Goal: Transaction & Acquisition: Download file/media

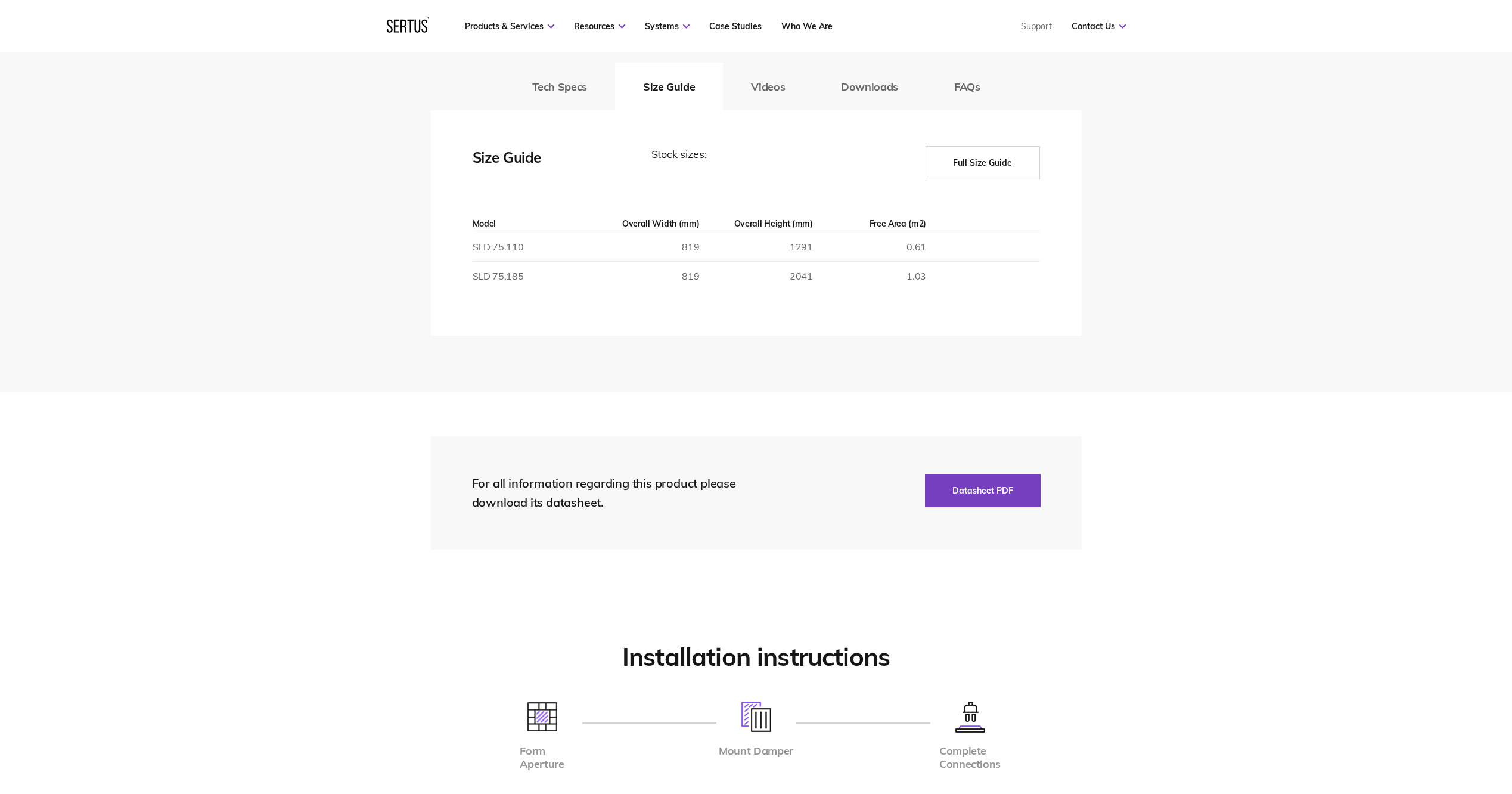
click at [1024, 173] on button "Full Size Guide" at bounding box center [982, 163] width 114 height 33
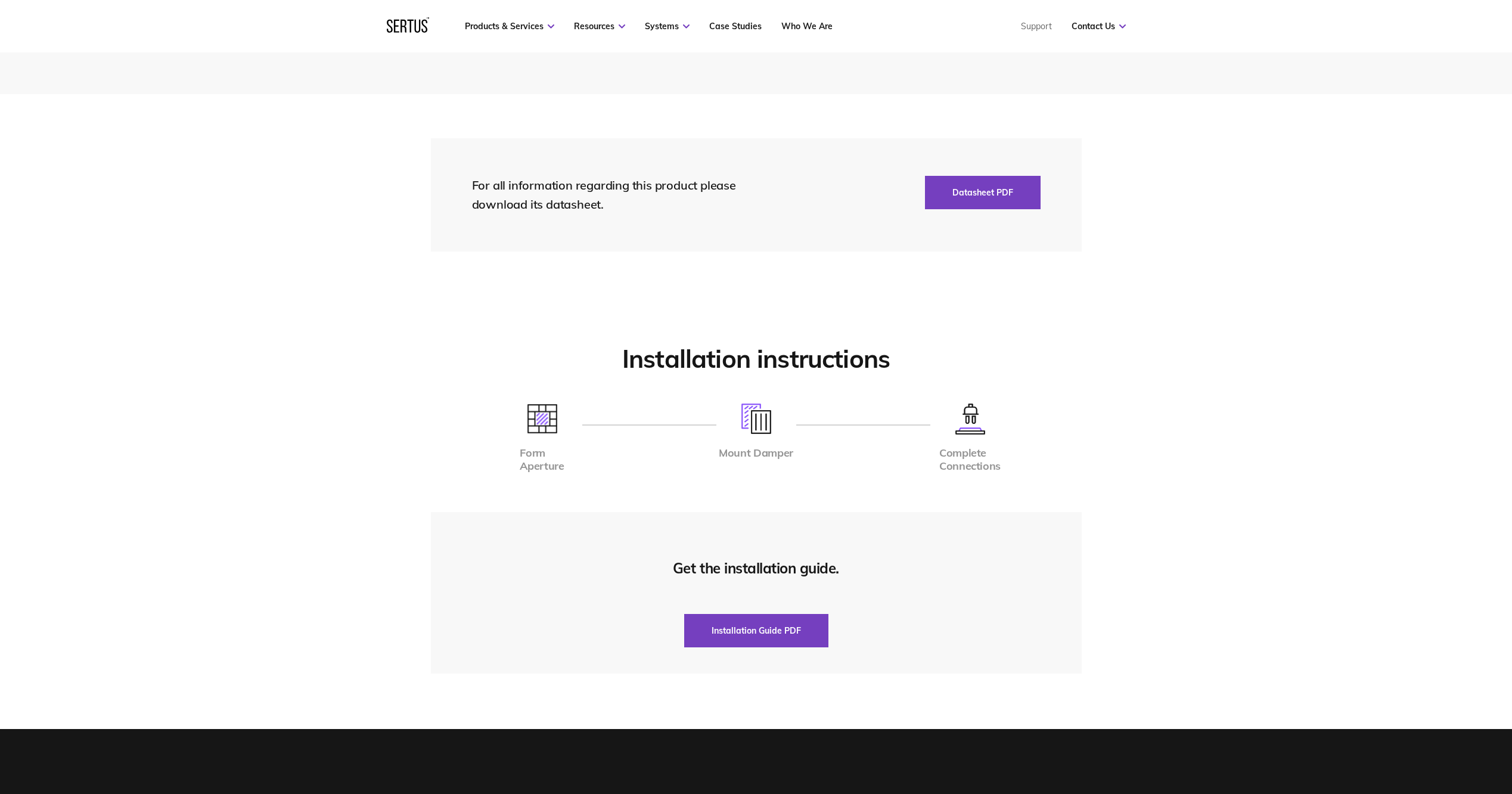
scroll to position [1968, 0]
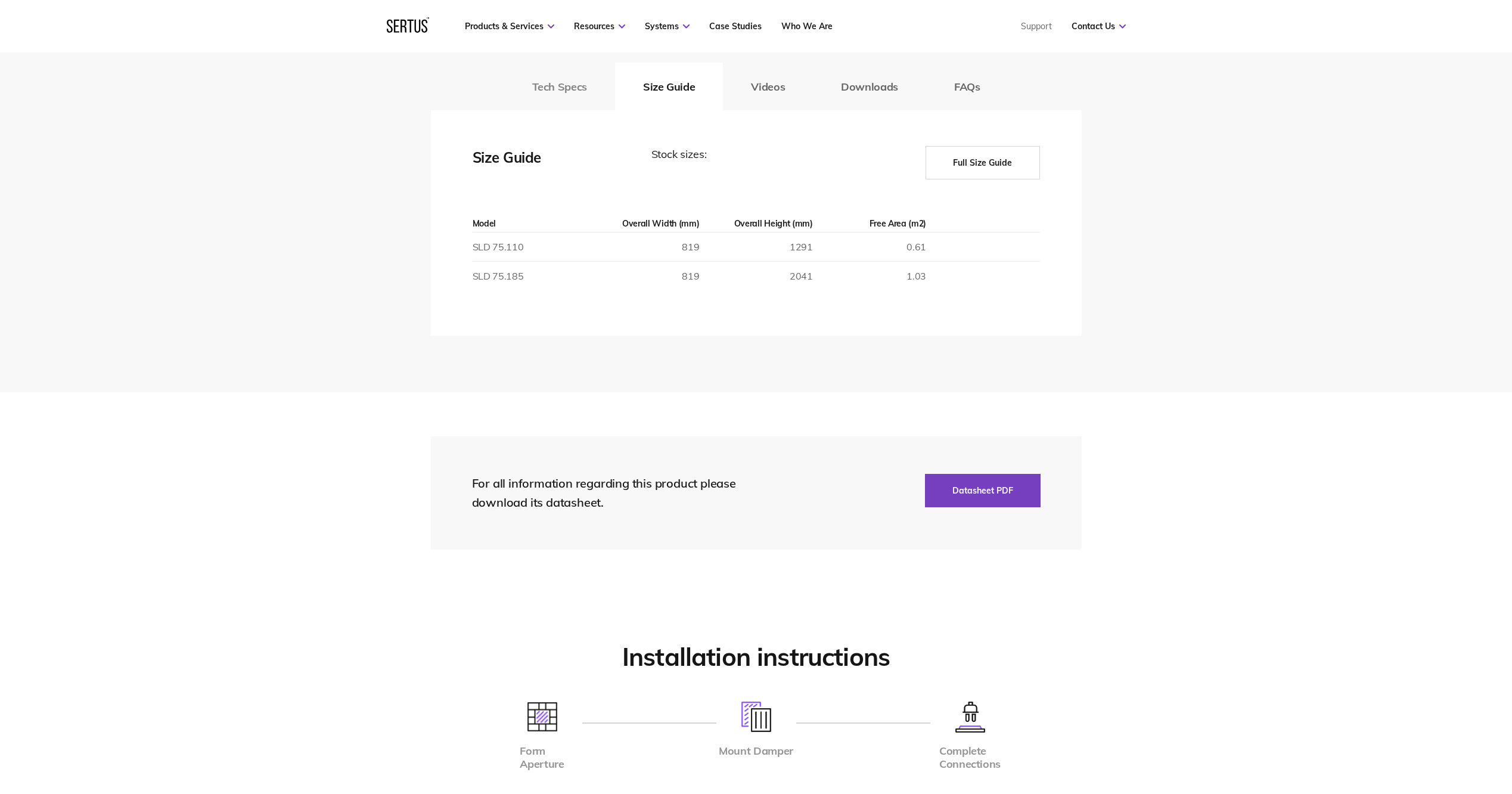
click at [540, 85] on button "Tech Specs" at bounding box center [560, 86] width 111 height 47
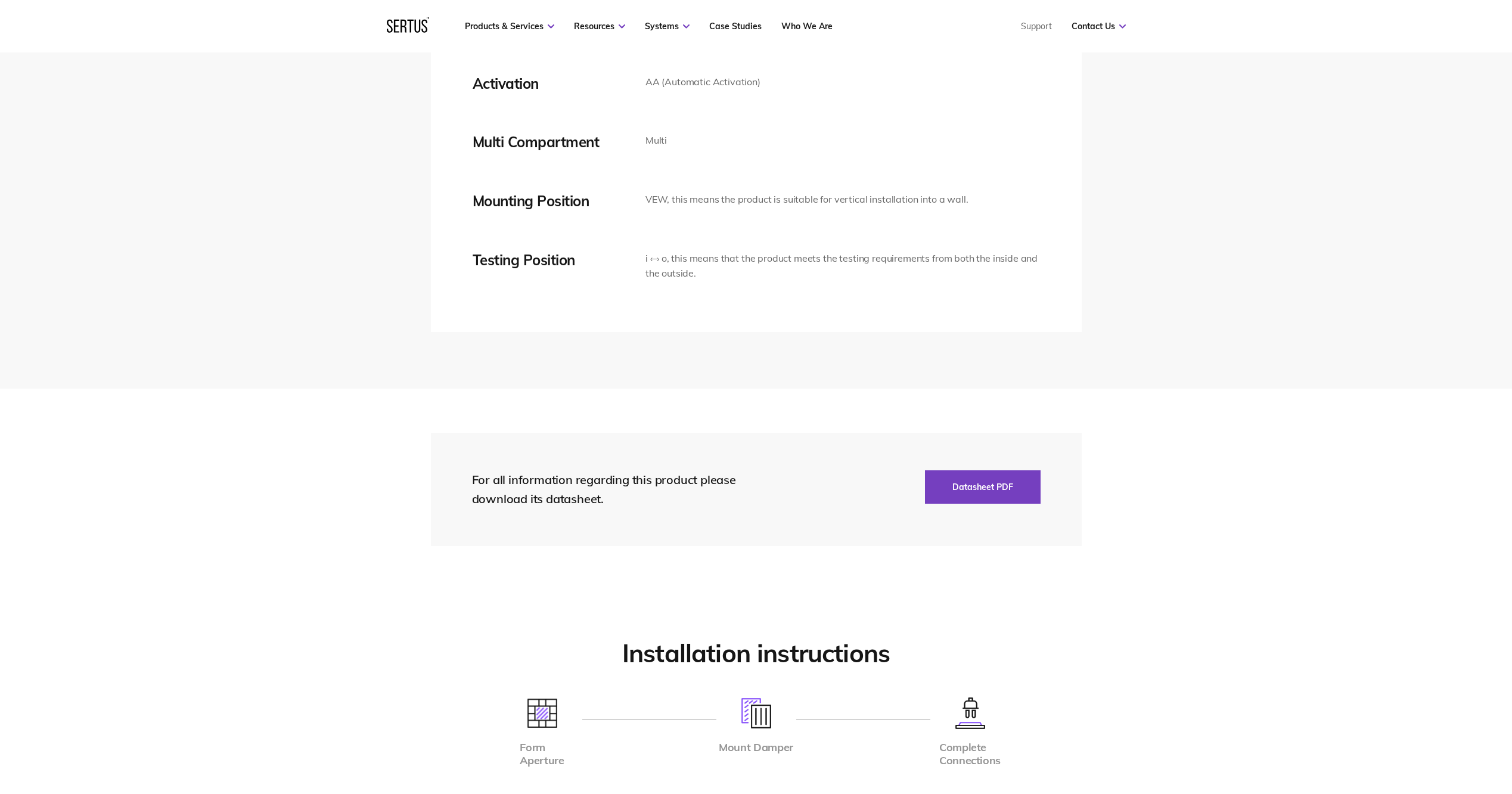
scroll to position [2743, 0]
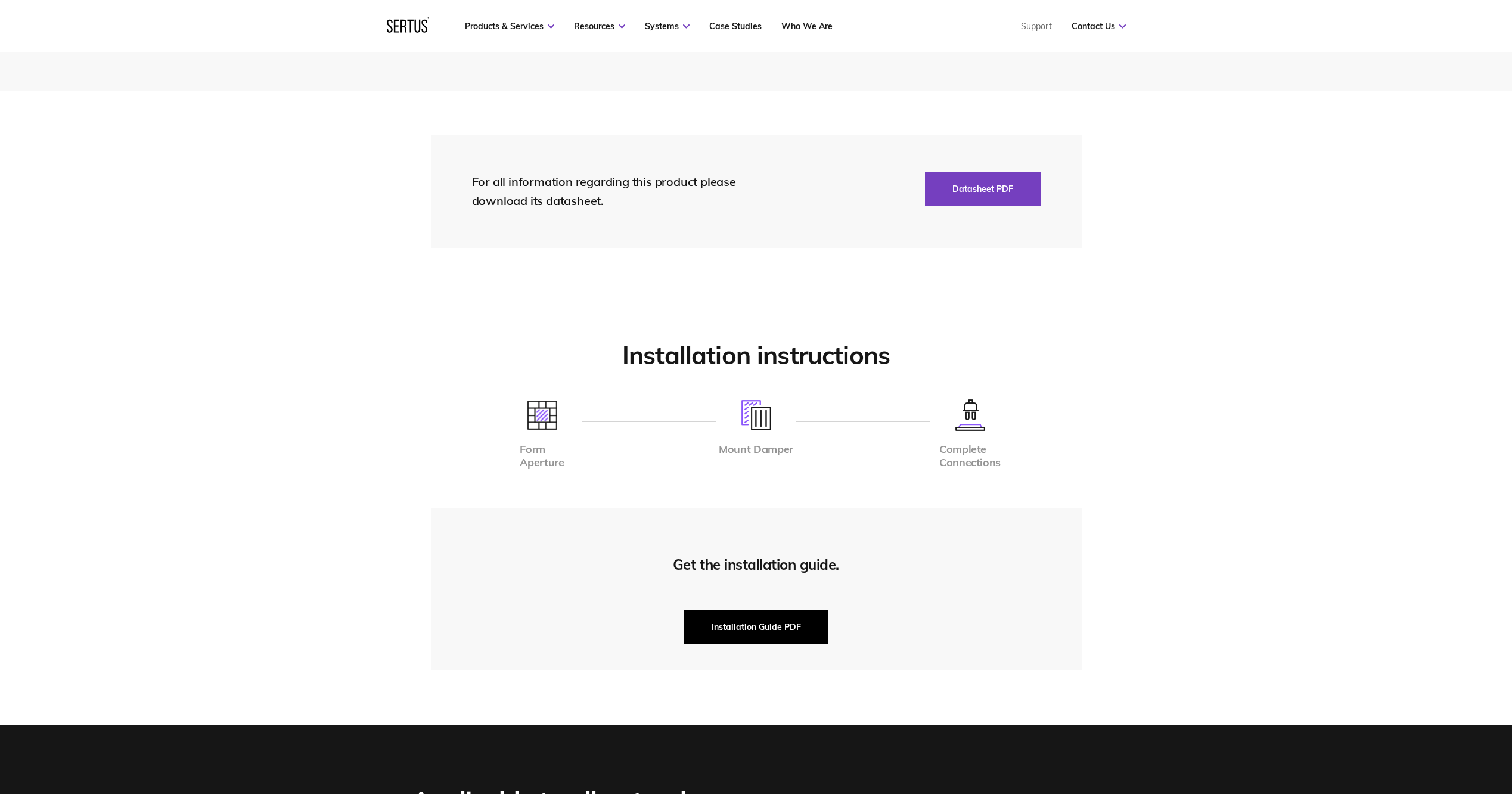
click at [755, 627] on button "Installation Guide PDF" at bounding box center [756, 627] width 144 height 33
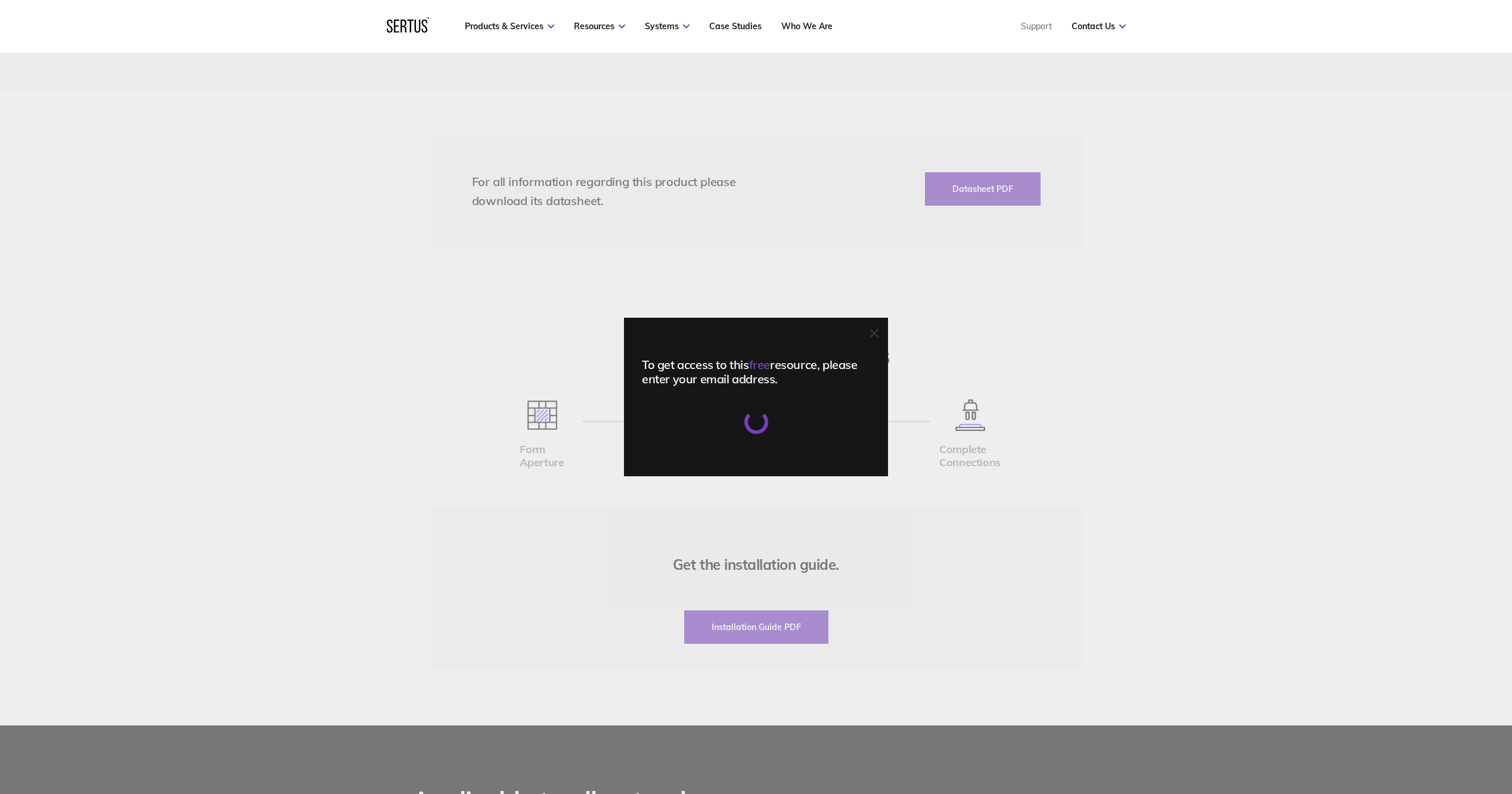
click at [879, 336] on icon at bounding box center [874, 333] width 8 height 8
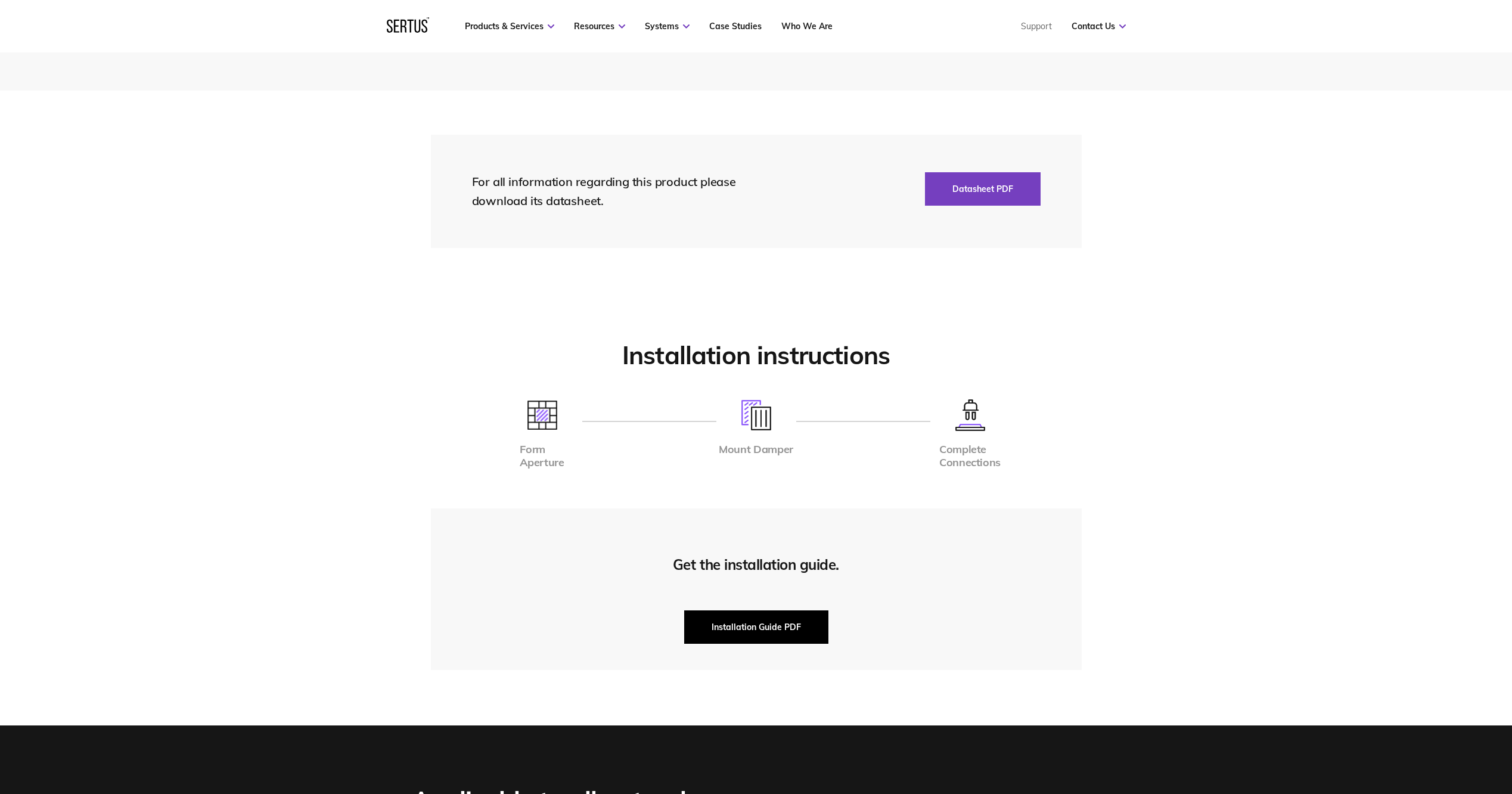
click at [756, 625] on button "Installation Guide PDF" at bounding box center [756, 627] width 144 height 33
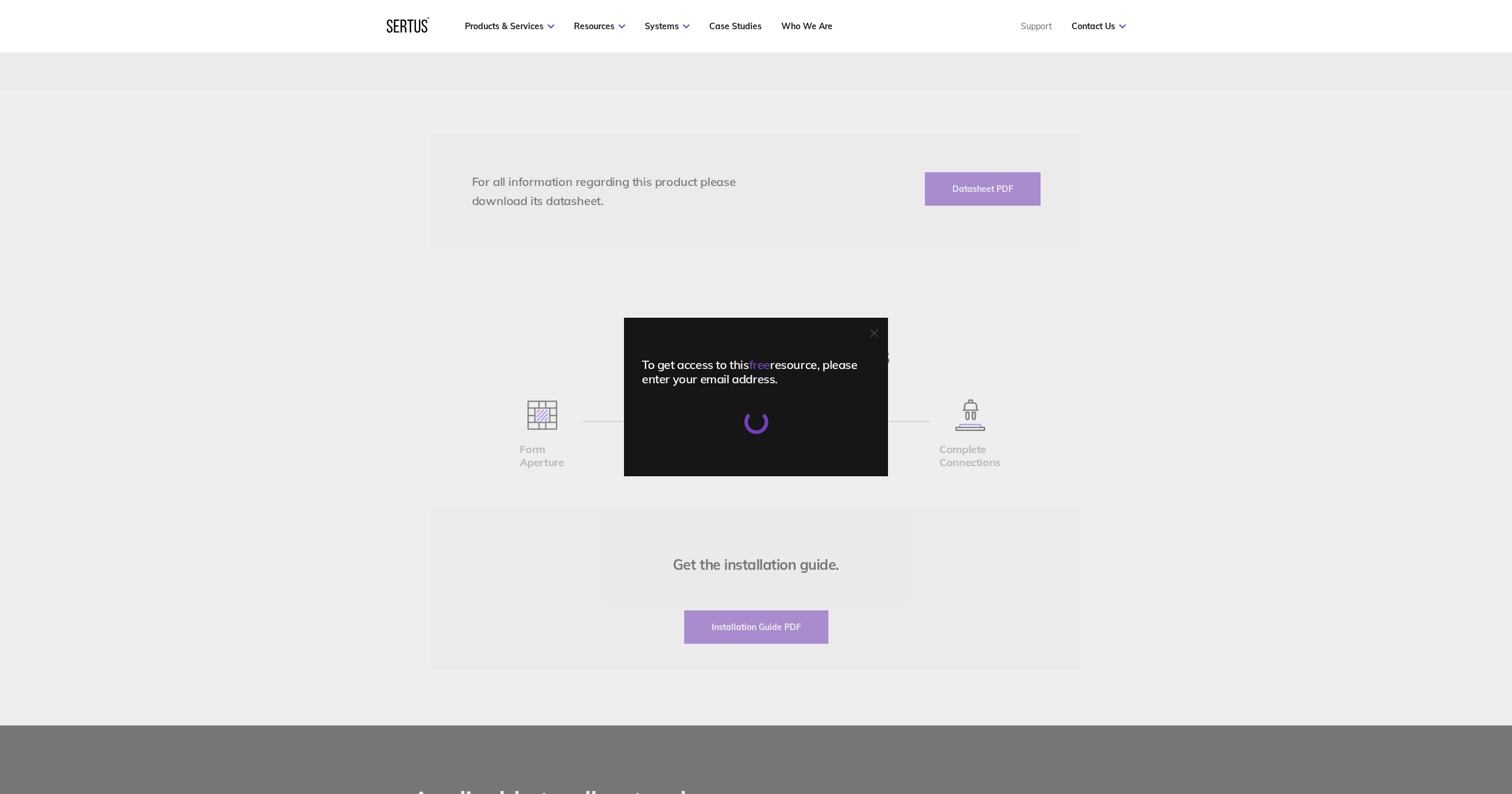
click at [879, 337] on icon at bounding box center [874, 333] width 8 height 8
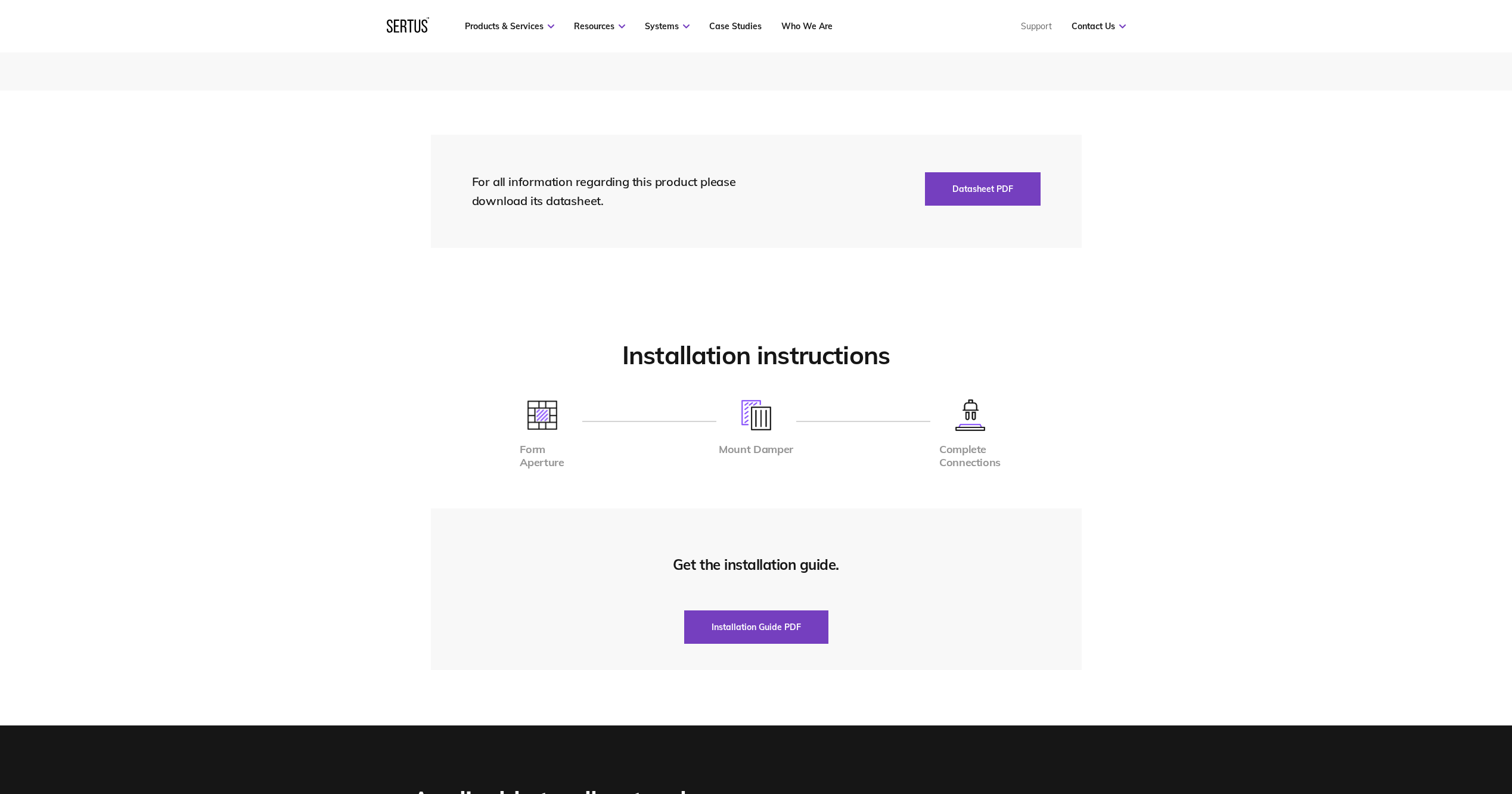
click at [129, 297] on section "Installation instructions Form Aperture Mount Damper Complete Connections Get t…" at bounding box center [756, 509] width 1512 height 433
click at [390, 292] on section "Installation instructions Form Aperture Mount Damper Complete Connections Get t…" at bounding box center [756, 509] width 1512 height 433
click at [1139, 158] on section "For all information regarding this product please download its datasheet. Datas…" at bounding box center [756, 191] width 1512 height 201
click at [748, 634] on button "Installation Guide PDF" at bounding box center [756, 627] width 144 height 33
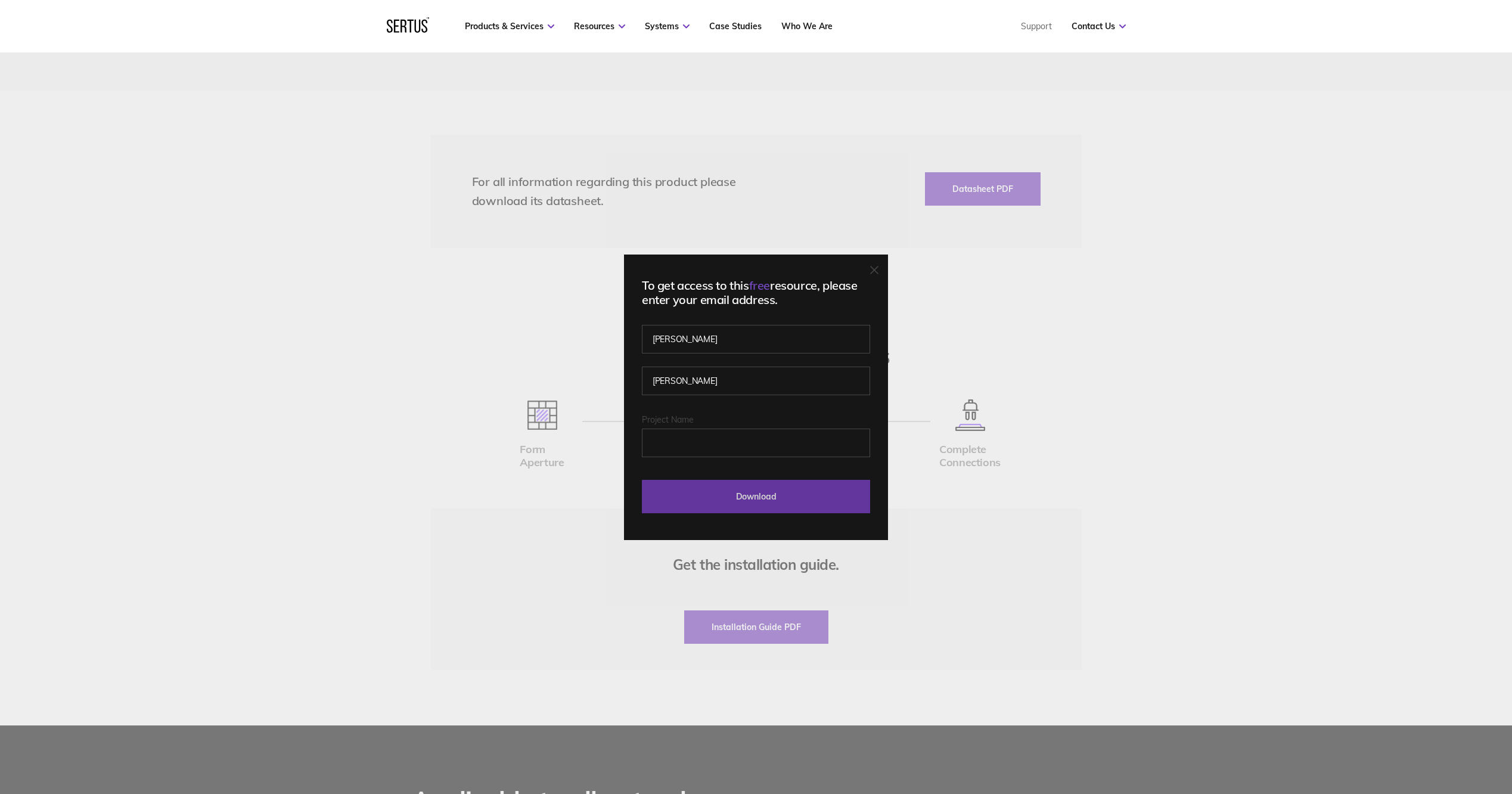
click at [857, 499] on input "Download" at bounding box center [756, 497] width 228 height 33
